Goal: Information Seeking & Learning: Learn about a topic

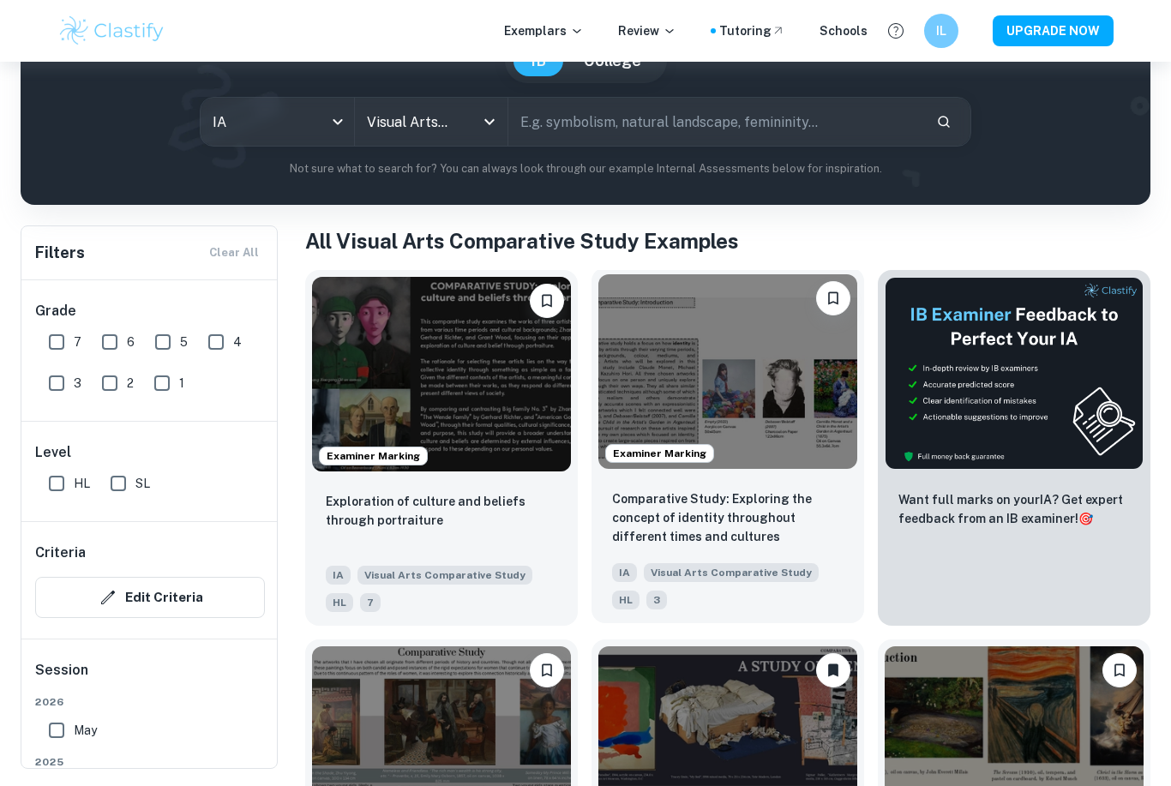
scroll to position [180, 0]
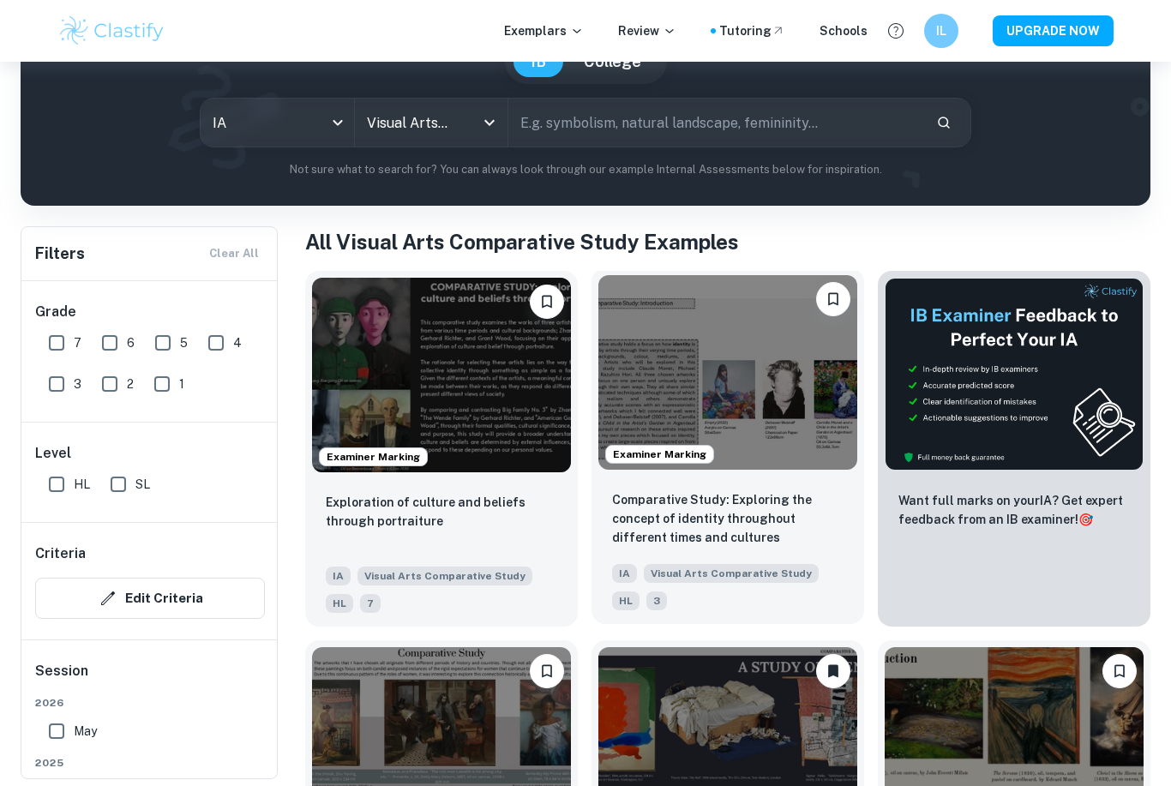
click at [723, 343] on img at bounding box center [727, 372] width 259 height 195
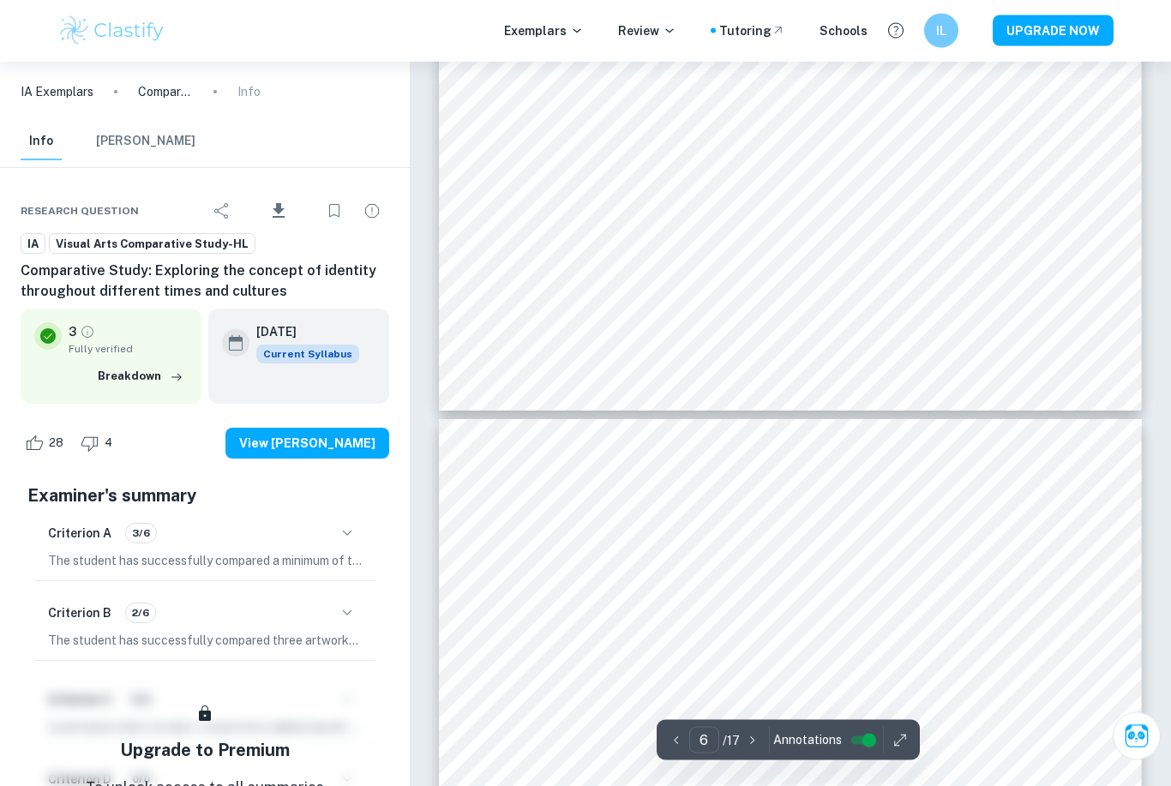
type input "5"
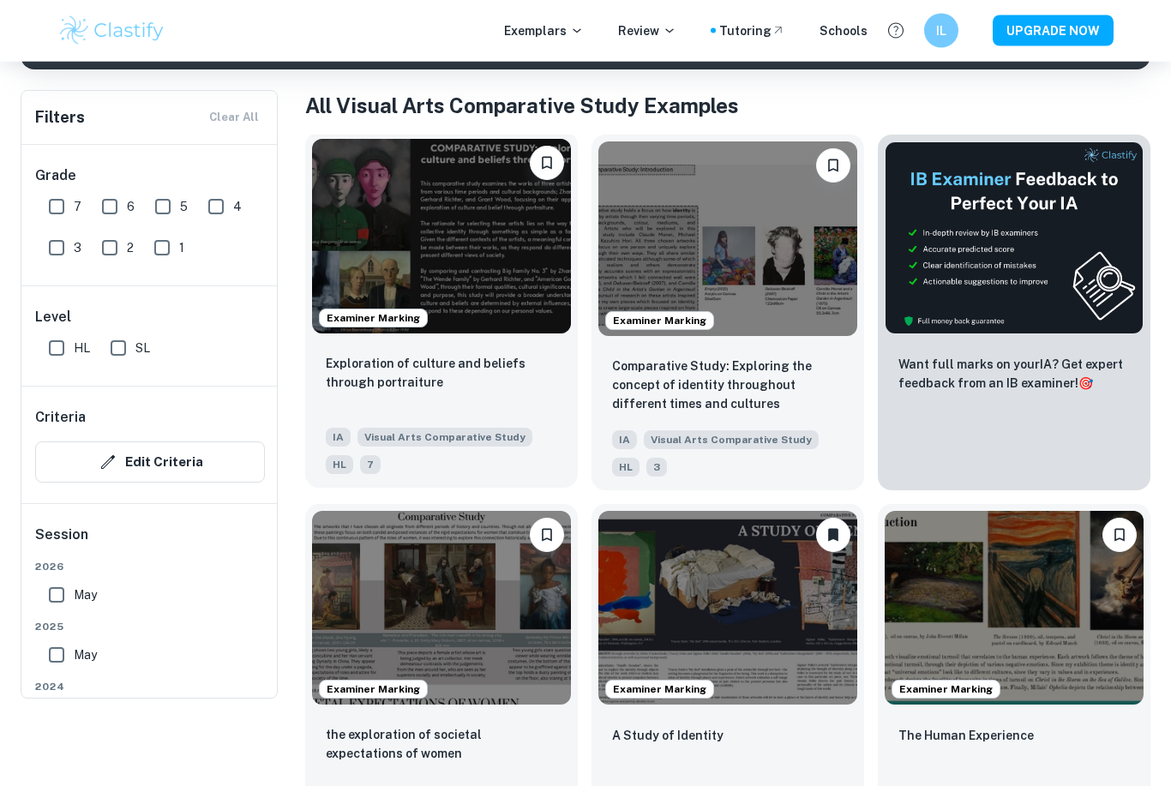
scroll to position [316, 0]
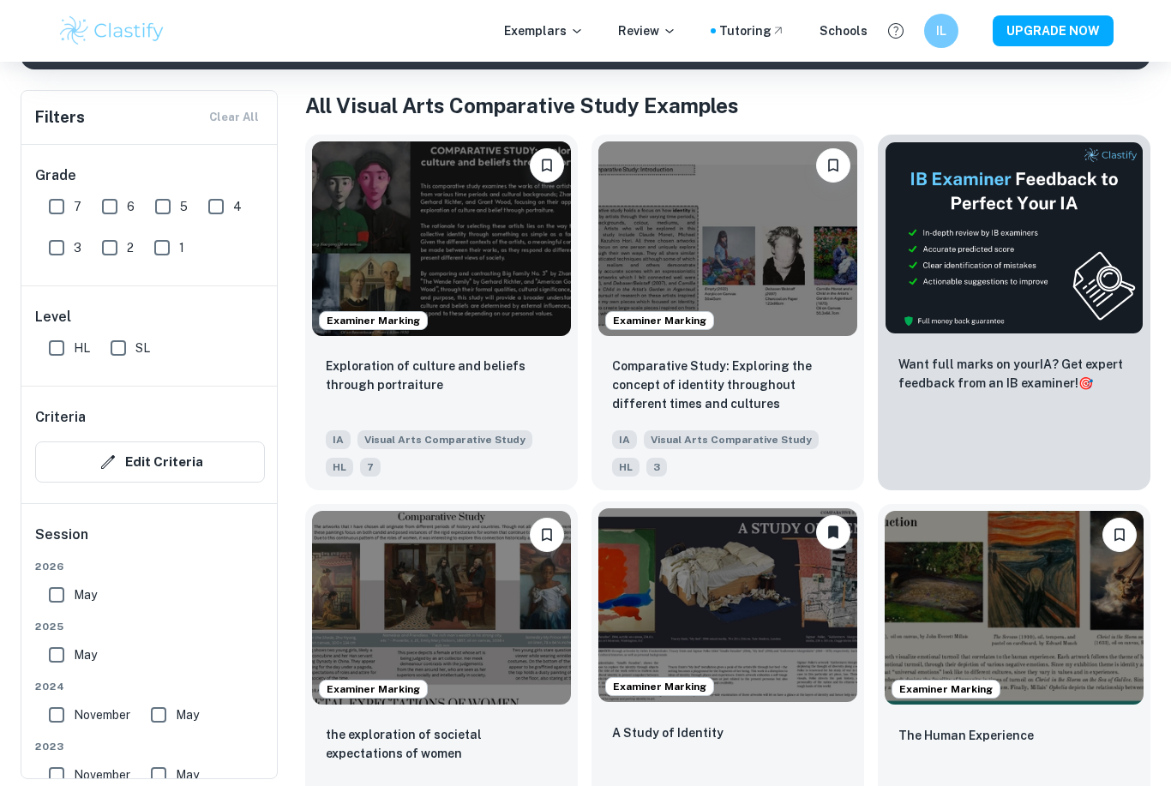
click at [824, 576] on img at bounding box center [727, 605] width 259 height 195
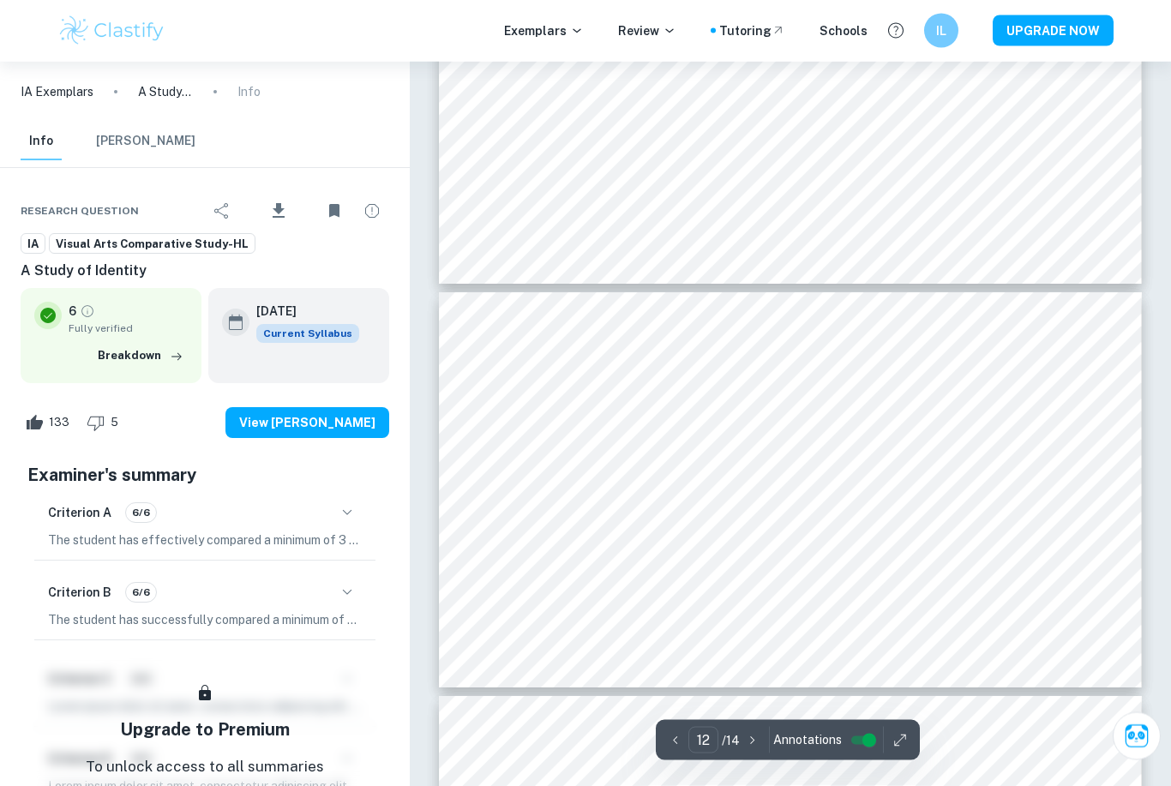
scroll to position [4570, 0]
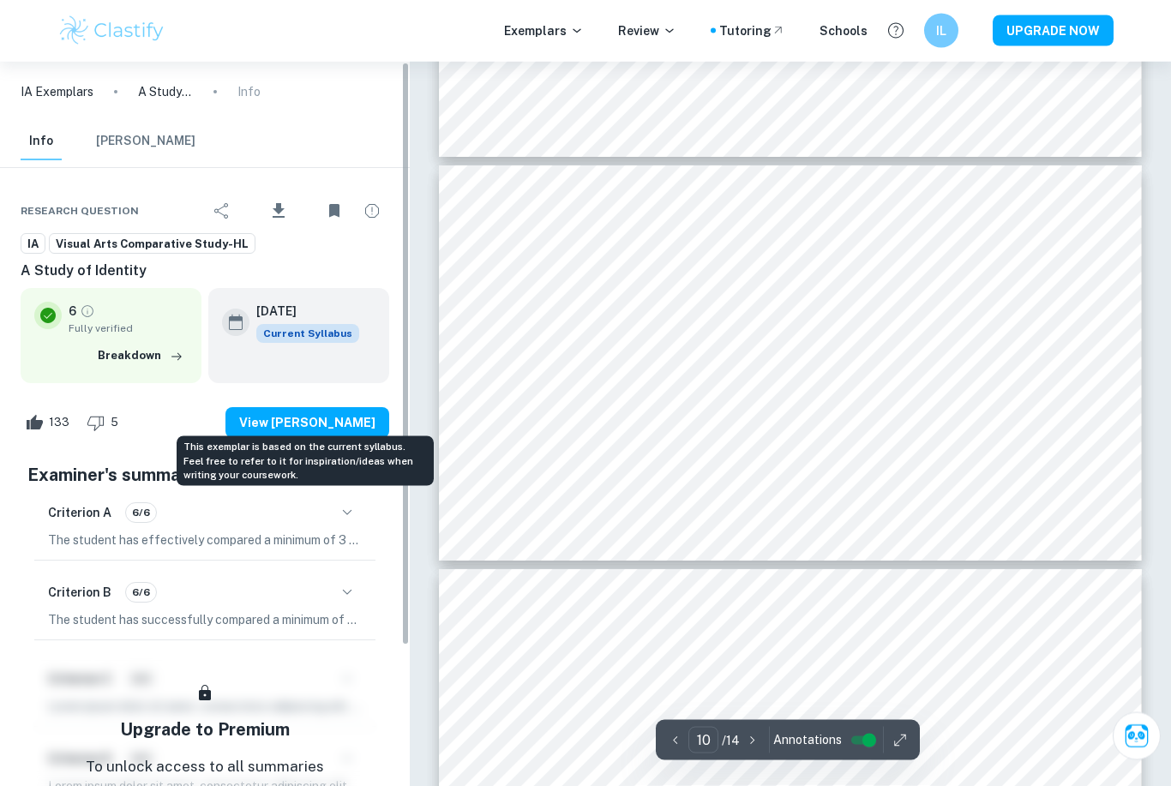
type input "9"
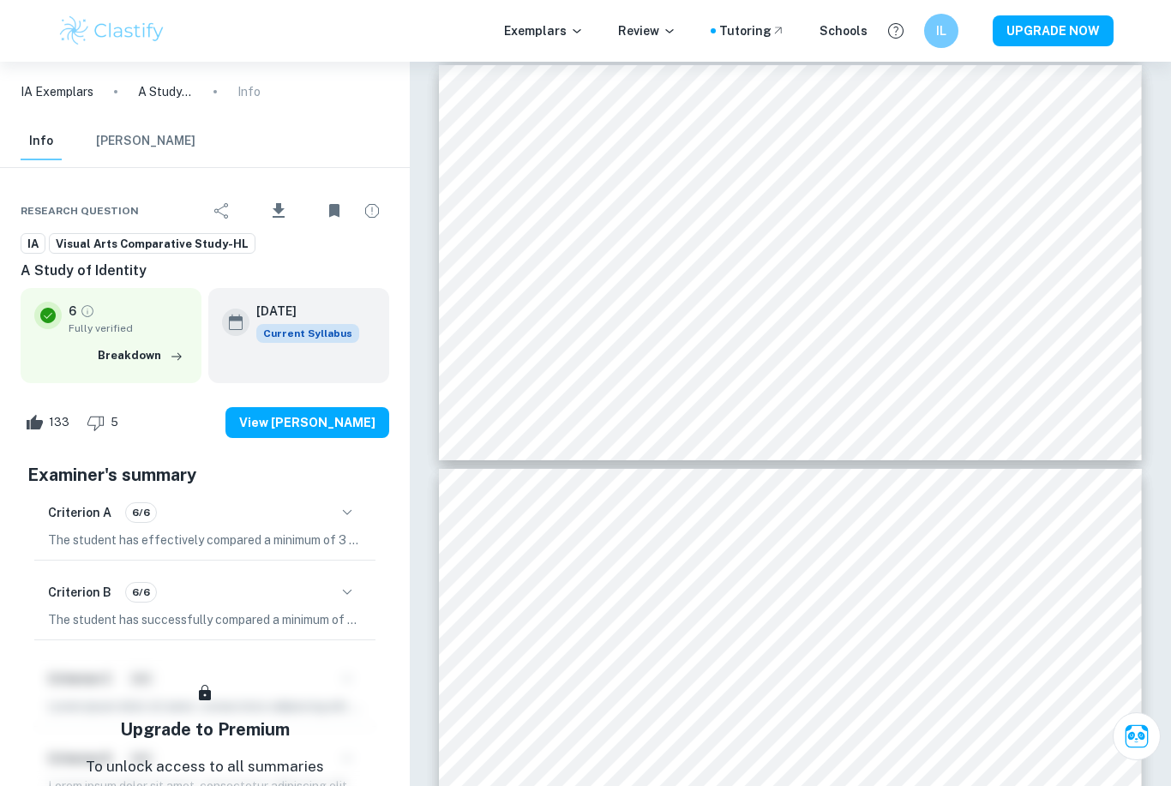
click at [55, 95] on p "IA Exemplars" at bounding box center [57, 91] width 73 height 19
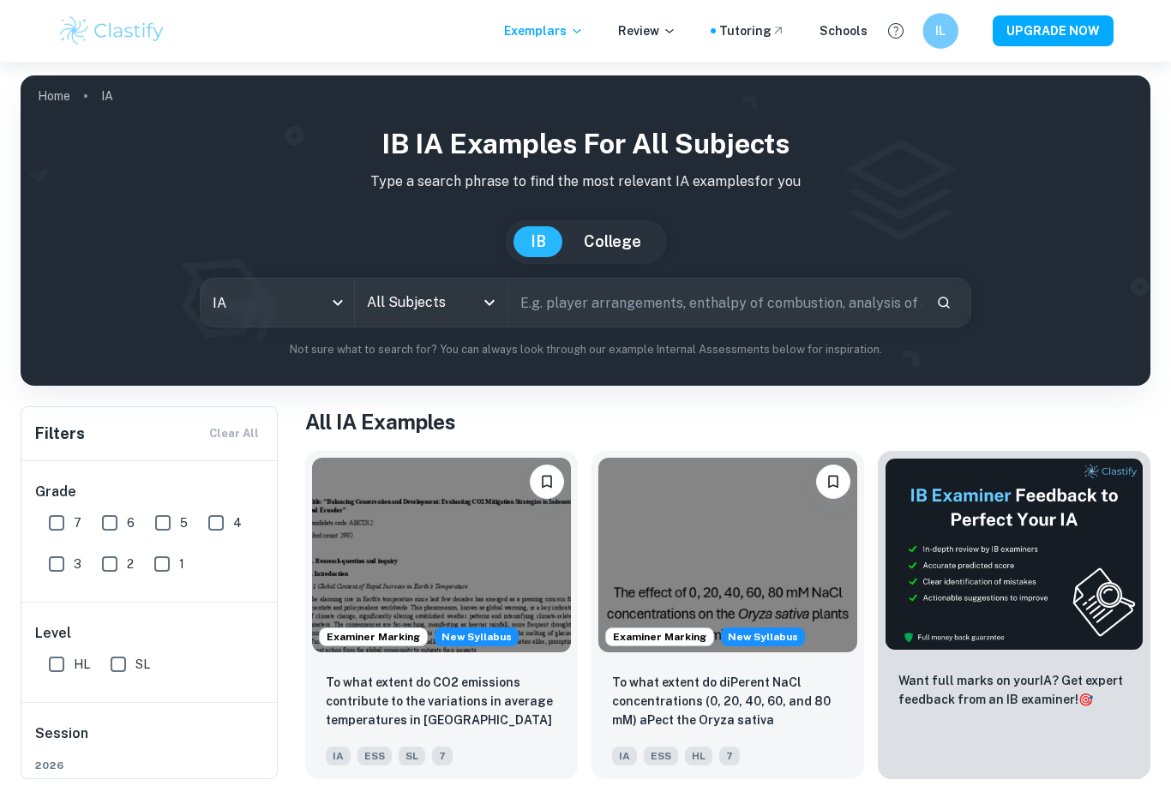
click at [937, 22] on h6 "IL" at bounding box center [940, 31] width 21 height 20
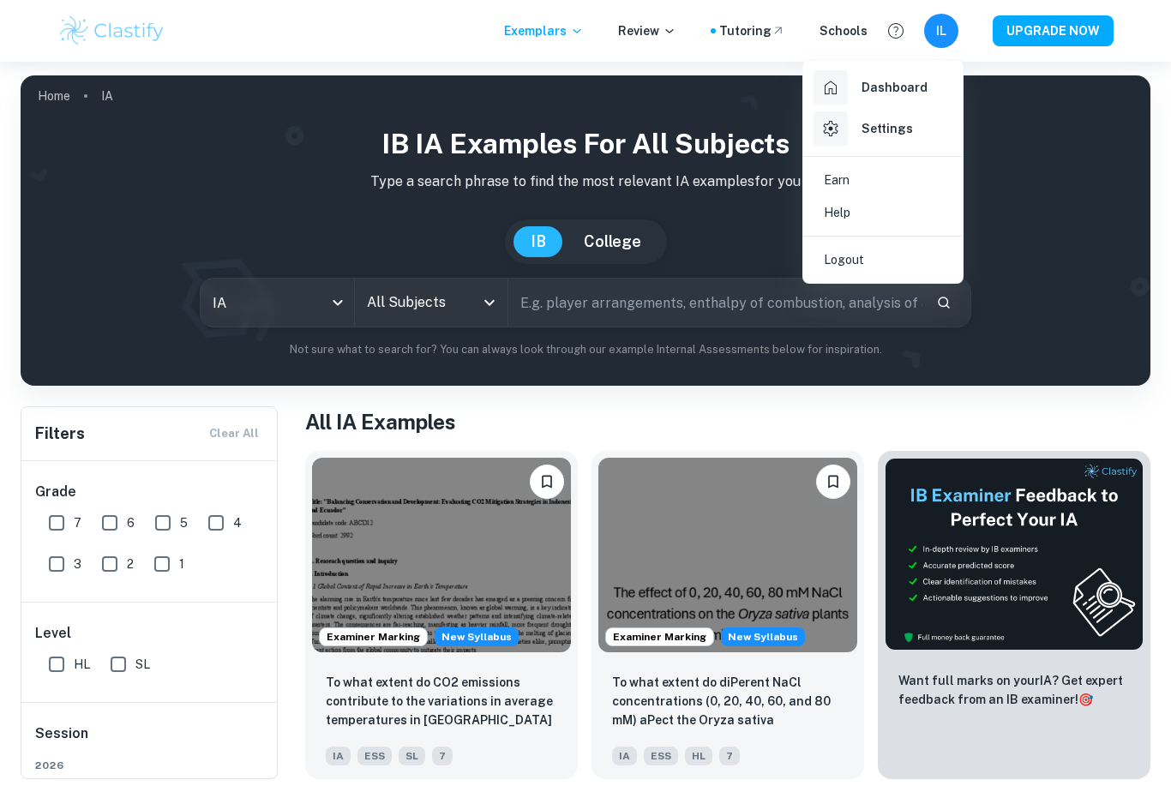
click at [836, 75] on div at bounding box center [831, 87] width 34 height 34
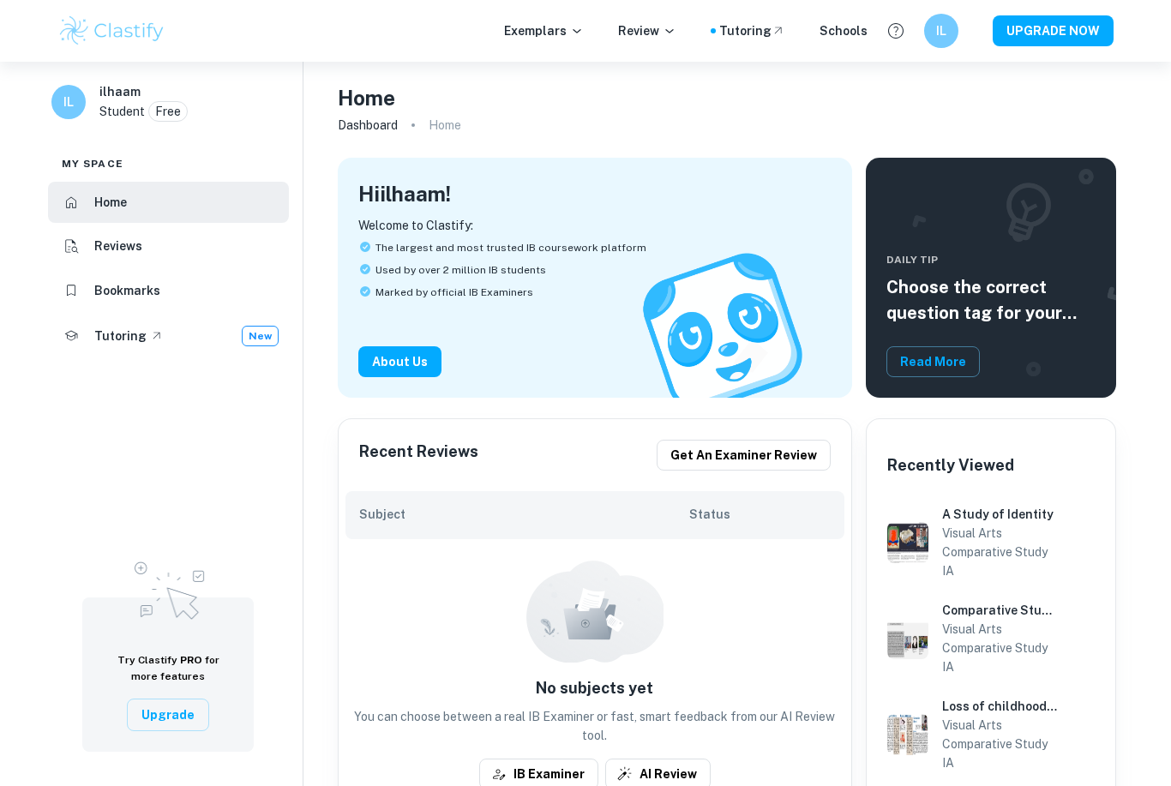
click at [106, 288] on h6 "Bookmarks" at bounding box center [127, 290] width 66 height 19
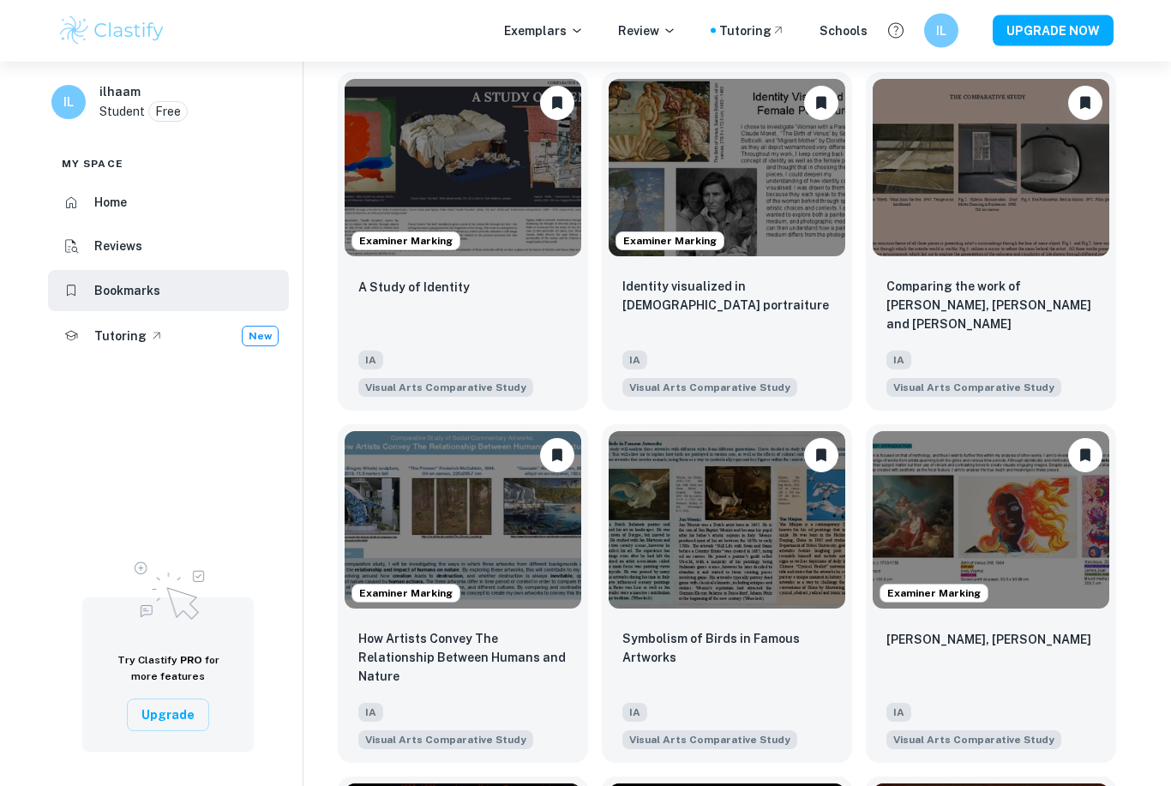
scroll to position [83, 0]
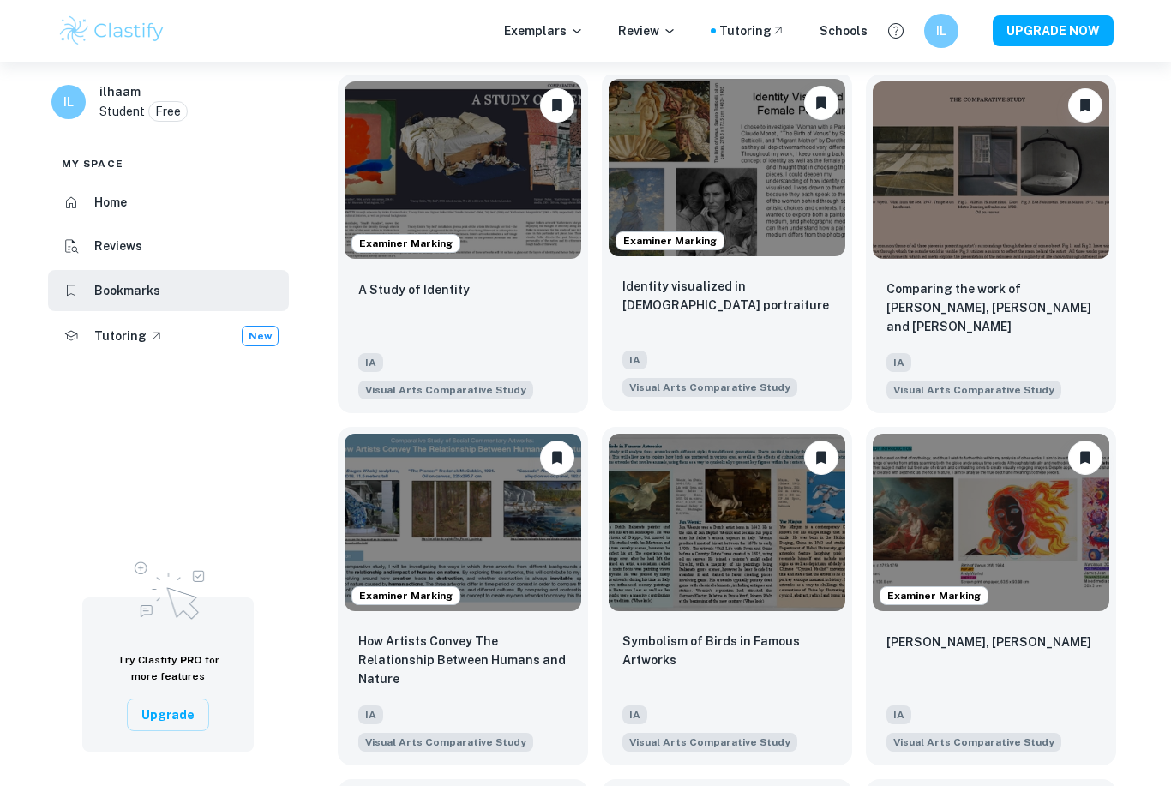
click at [754, 187] on img at bounding box center [727, 167] width 237 height 177
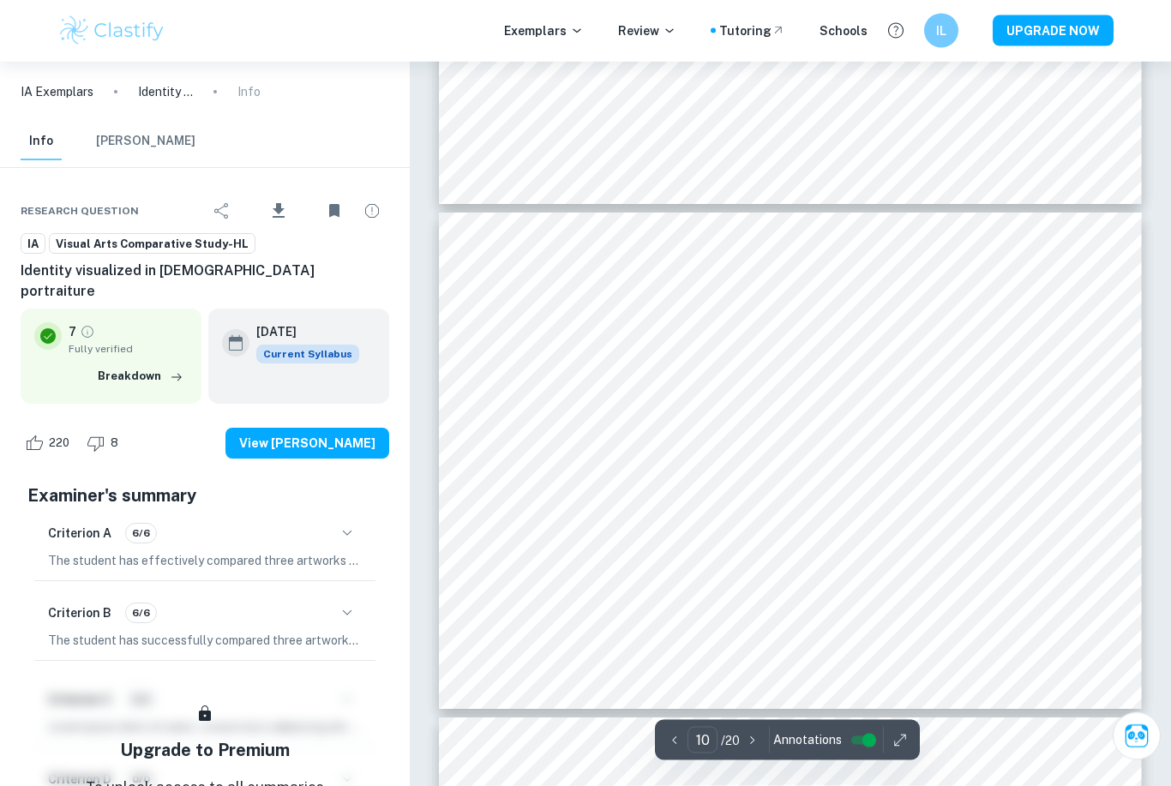
scroll to position [4753, 0]
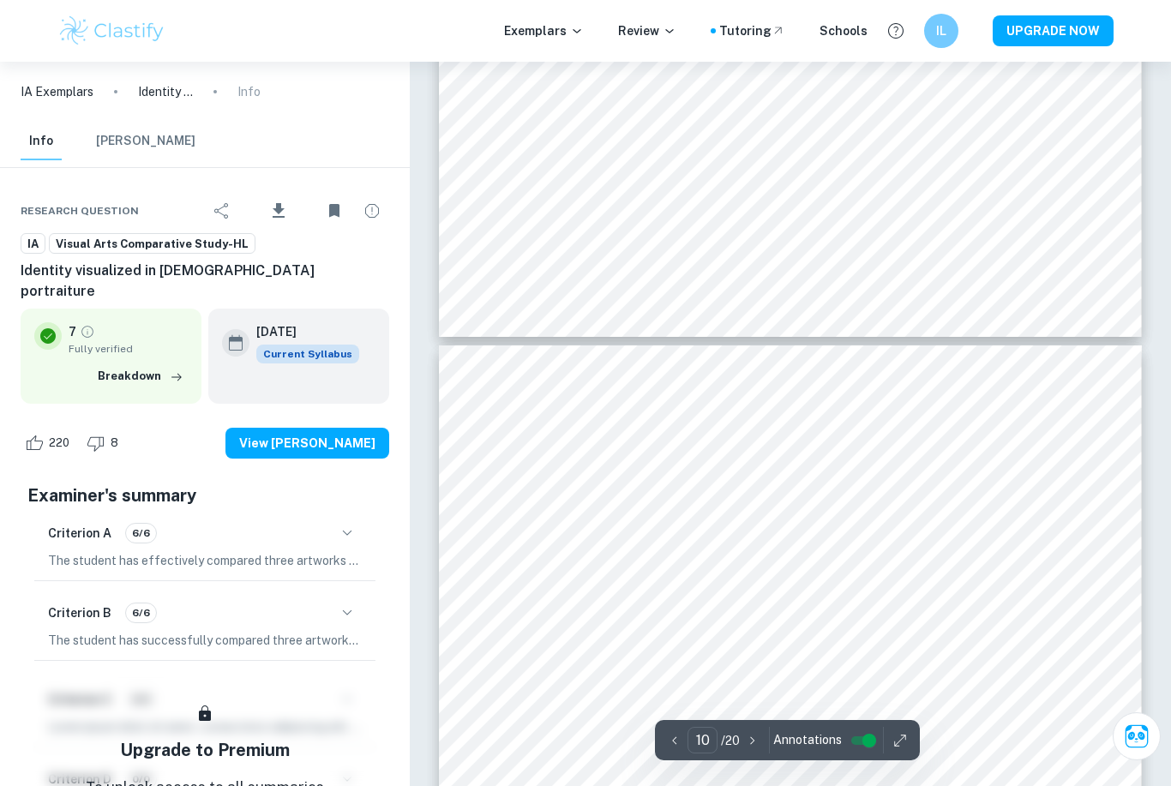
type input "9"
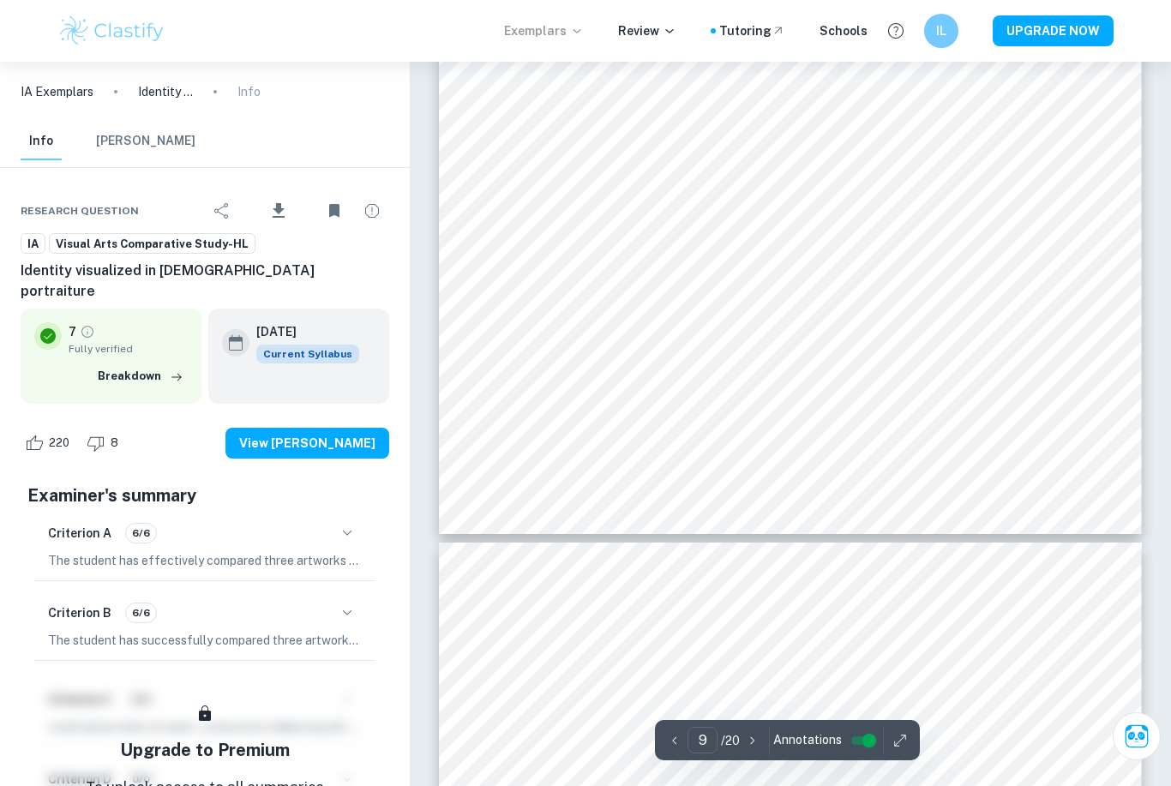
scroll to position [4413, 0]
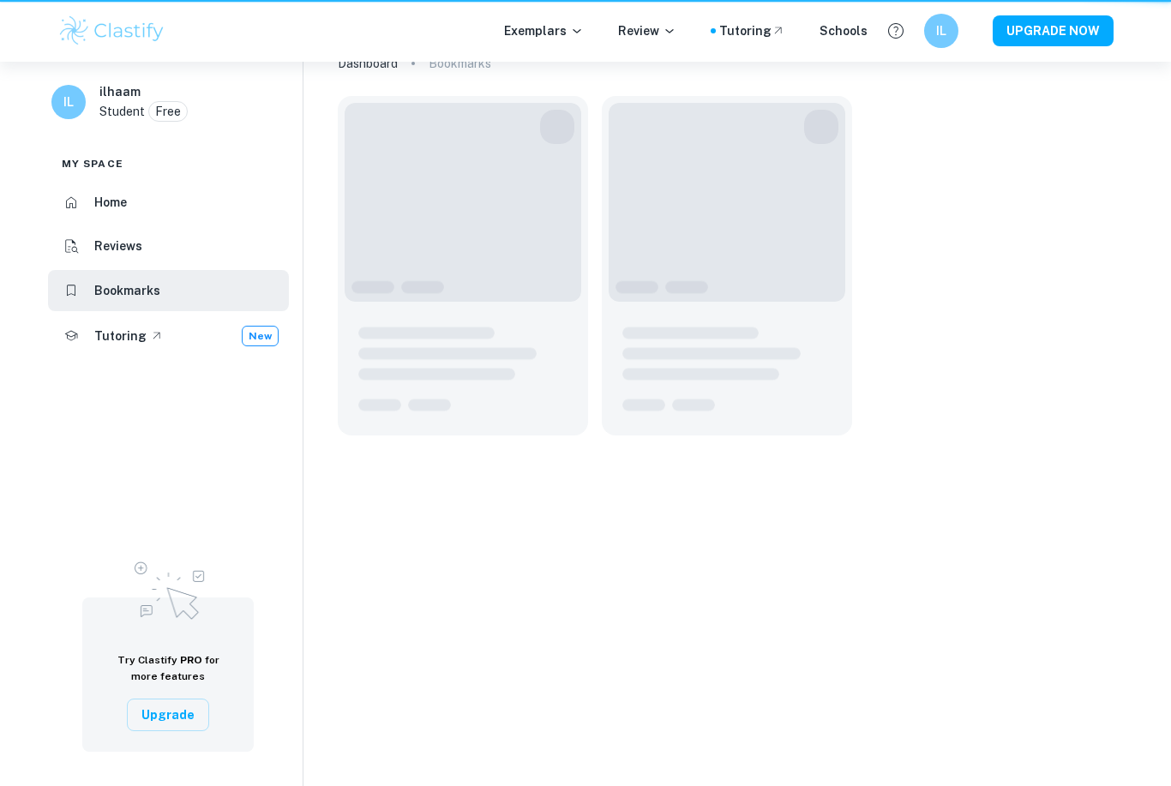
scroll to position [117, 0]
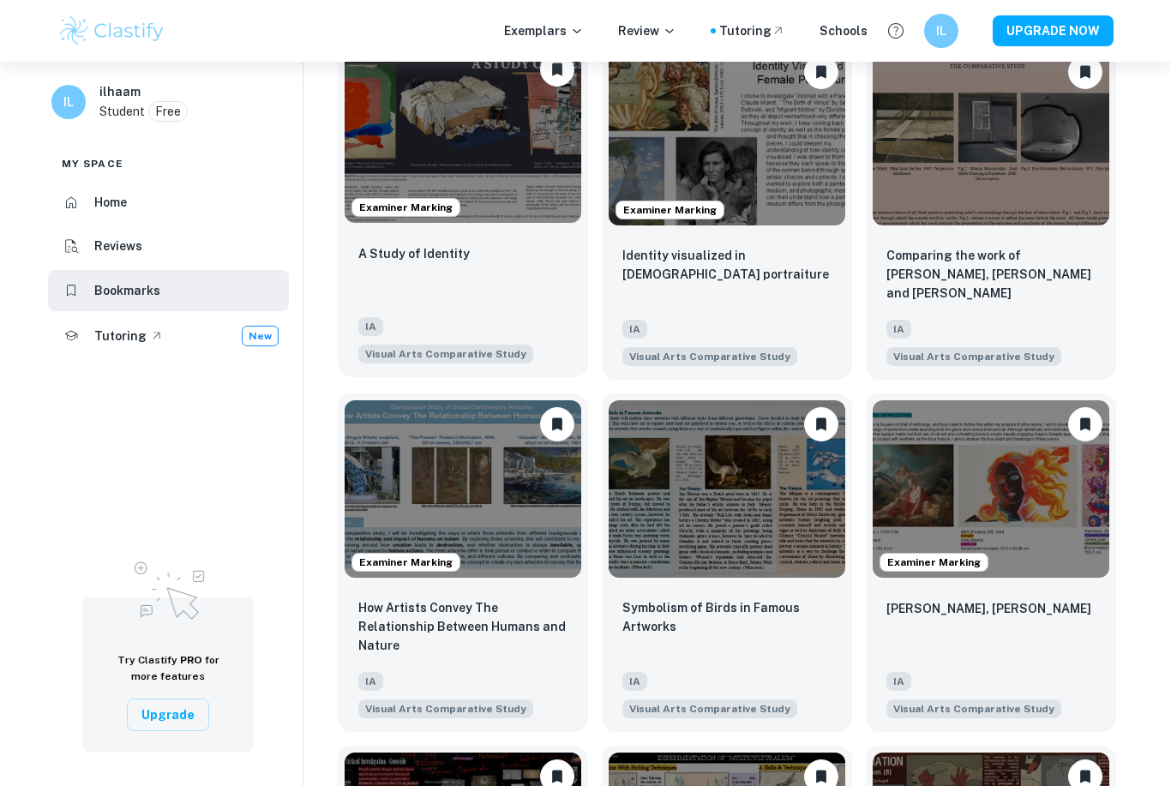
click at [458, 213] on img at bounding box center [463, 133] width 237 height 177
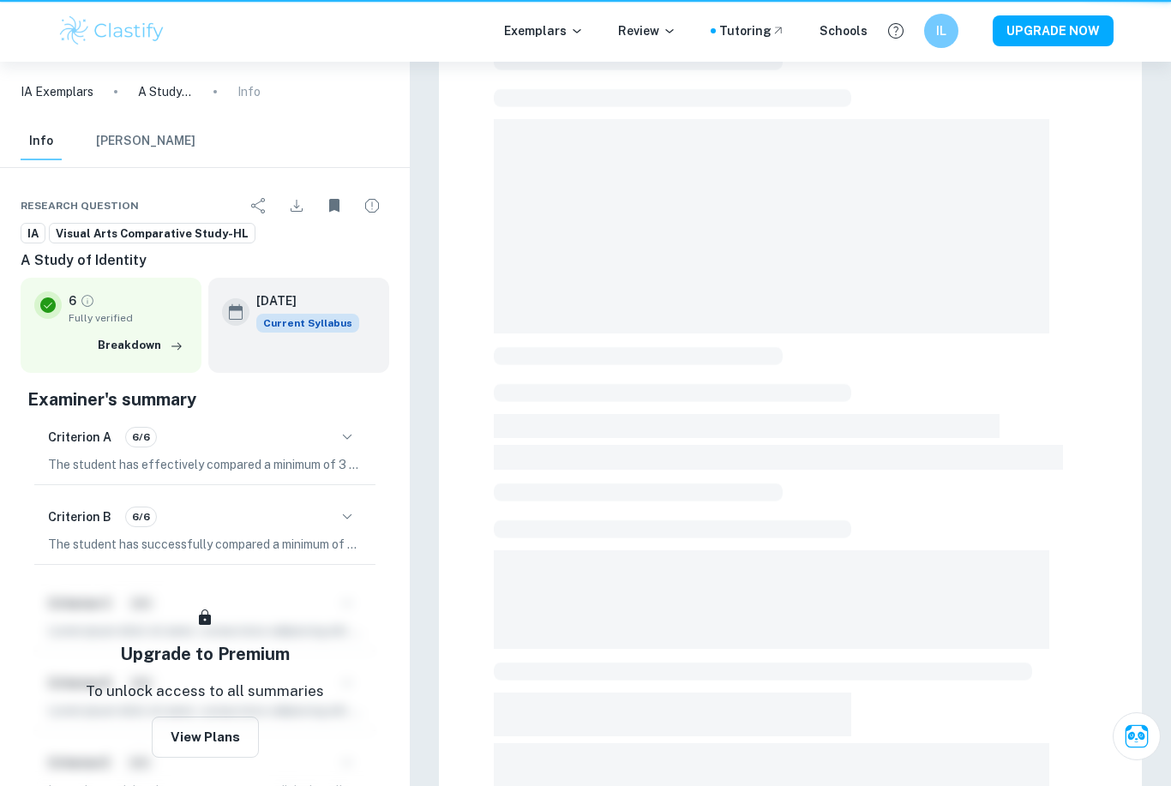
click at [458, 330] on div at bounding box center [790, 451] width 703 height 994
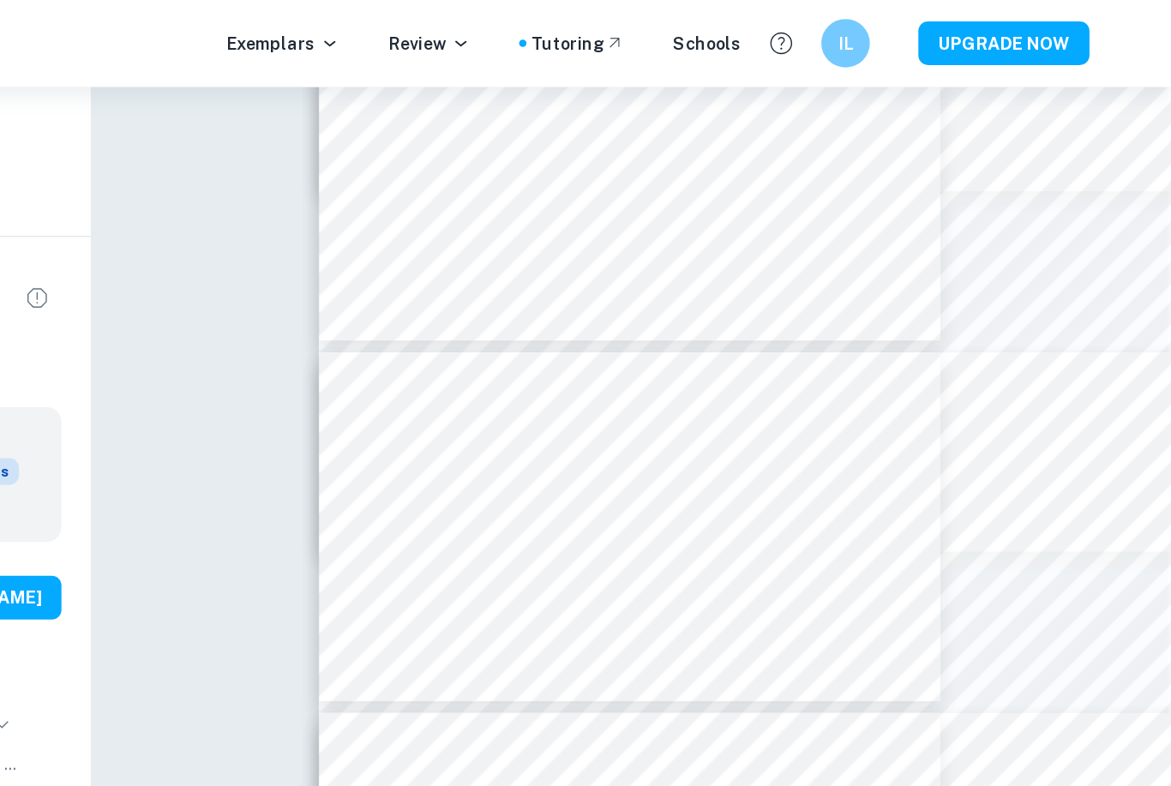
scroll to position [1576, 2]
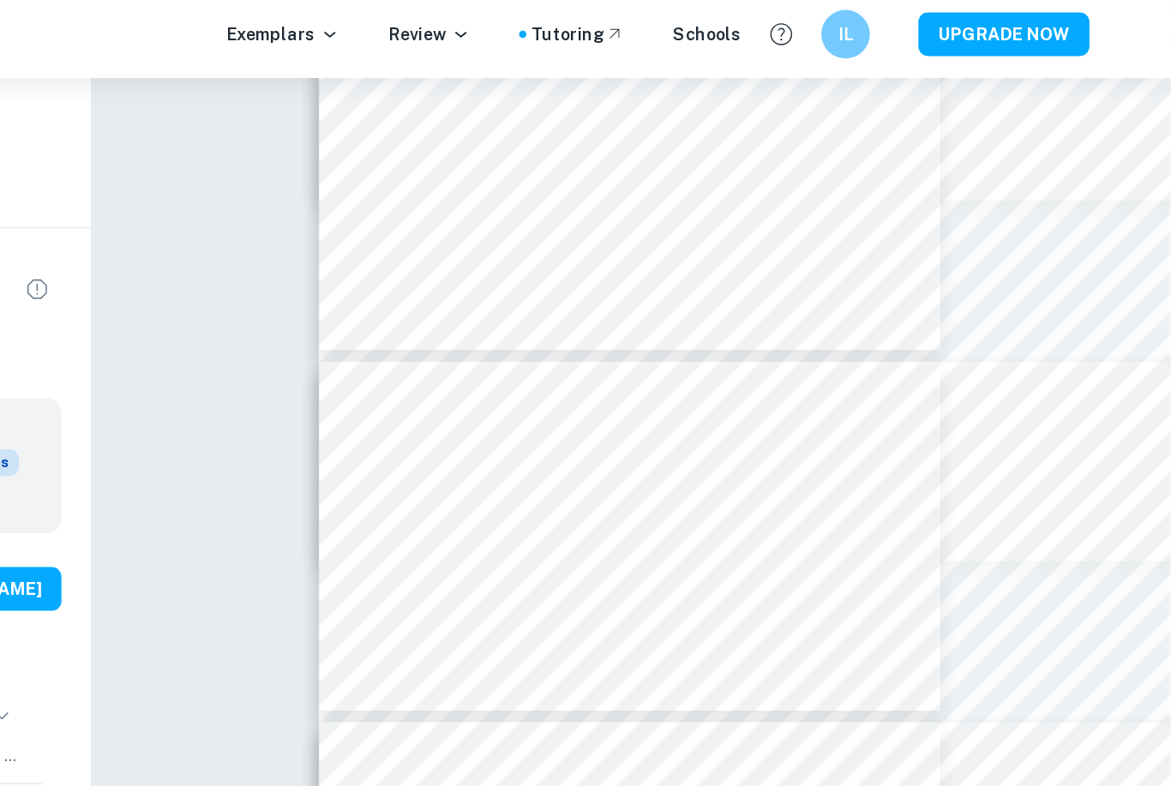
type input "6"
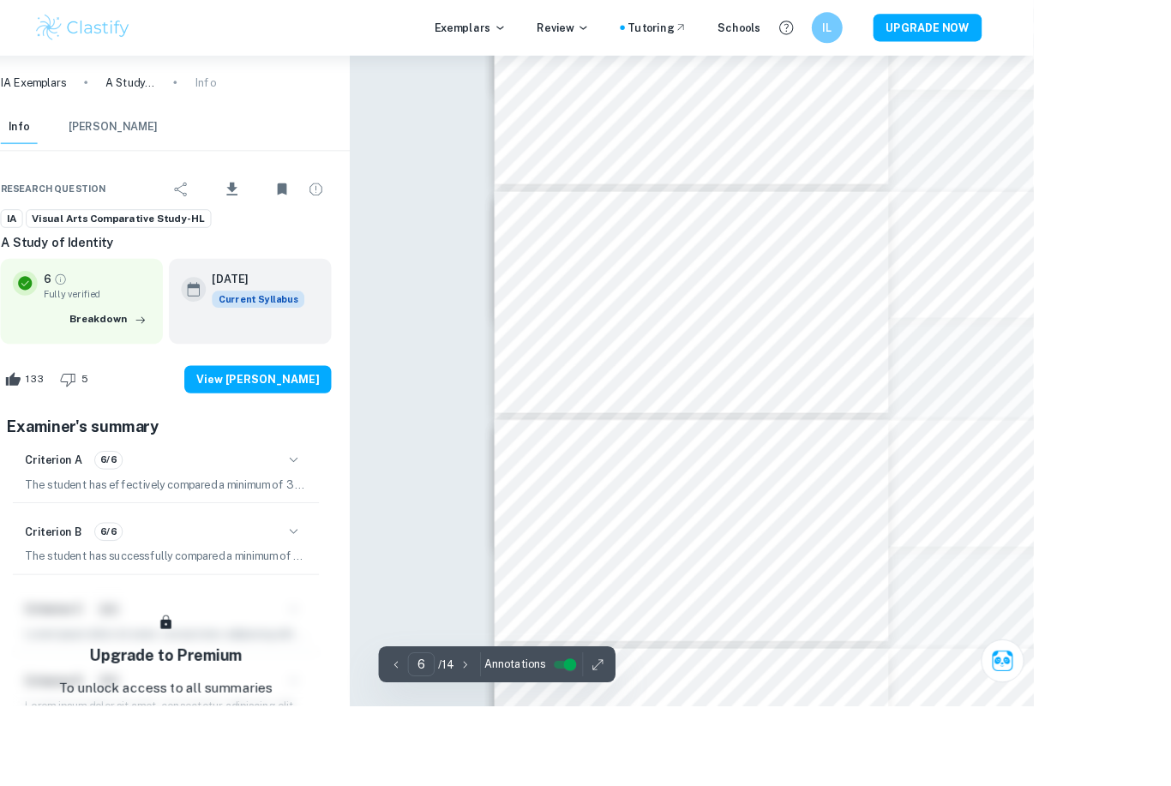
scroll to position [1367, 0]
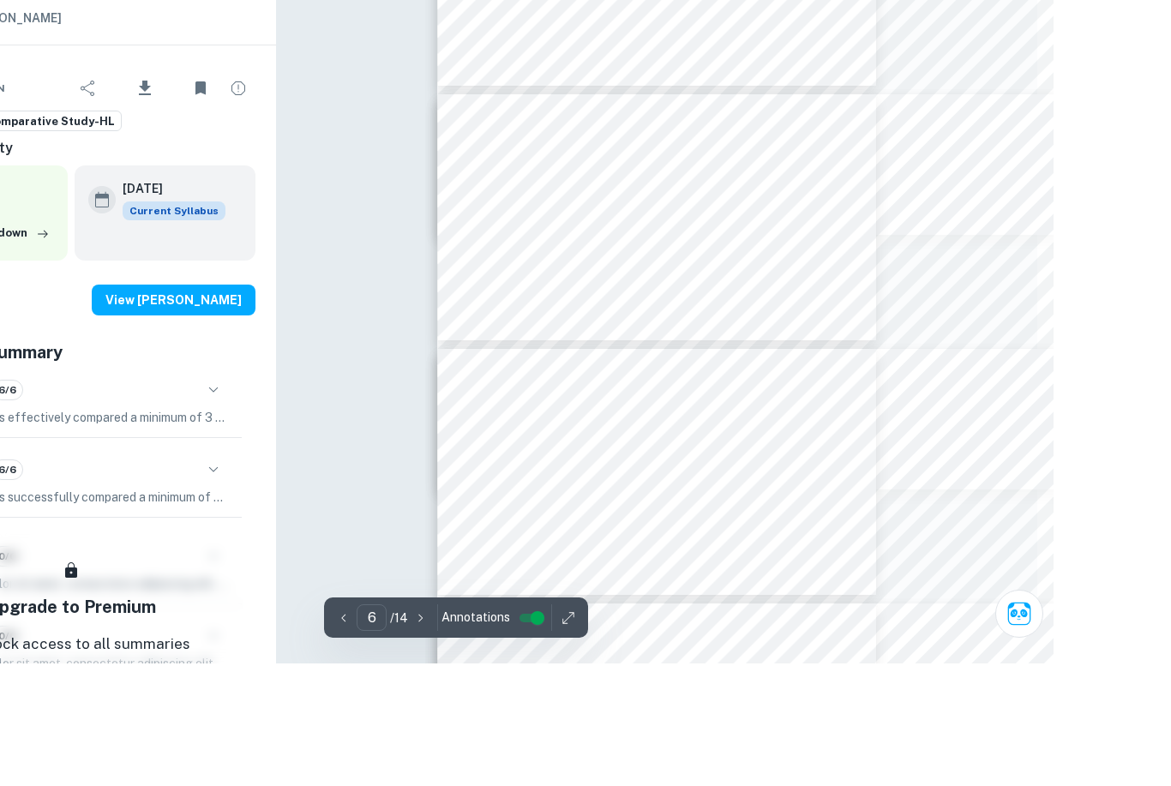
click at [393, 289] on div "Correct Submission-specific requirements Comment Unlock access to all examiner …" at bounding box center [773, 642] width 761 height 3897
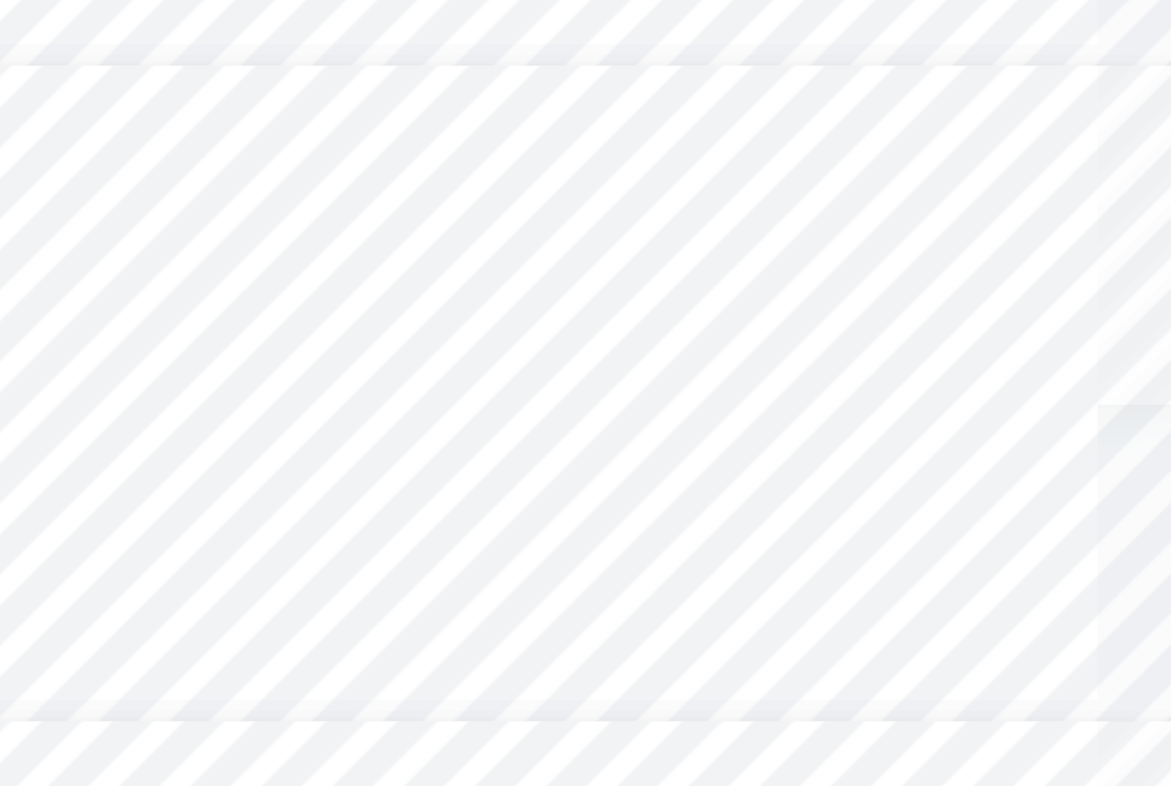
scroll to position [1497, 0]
